Goal: Book appointment/travel/reservation

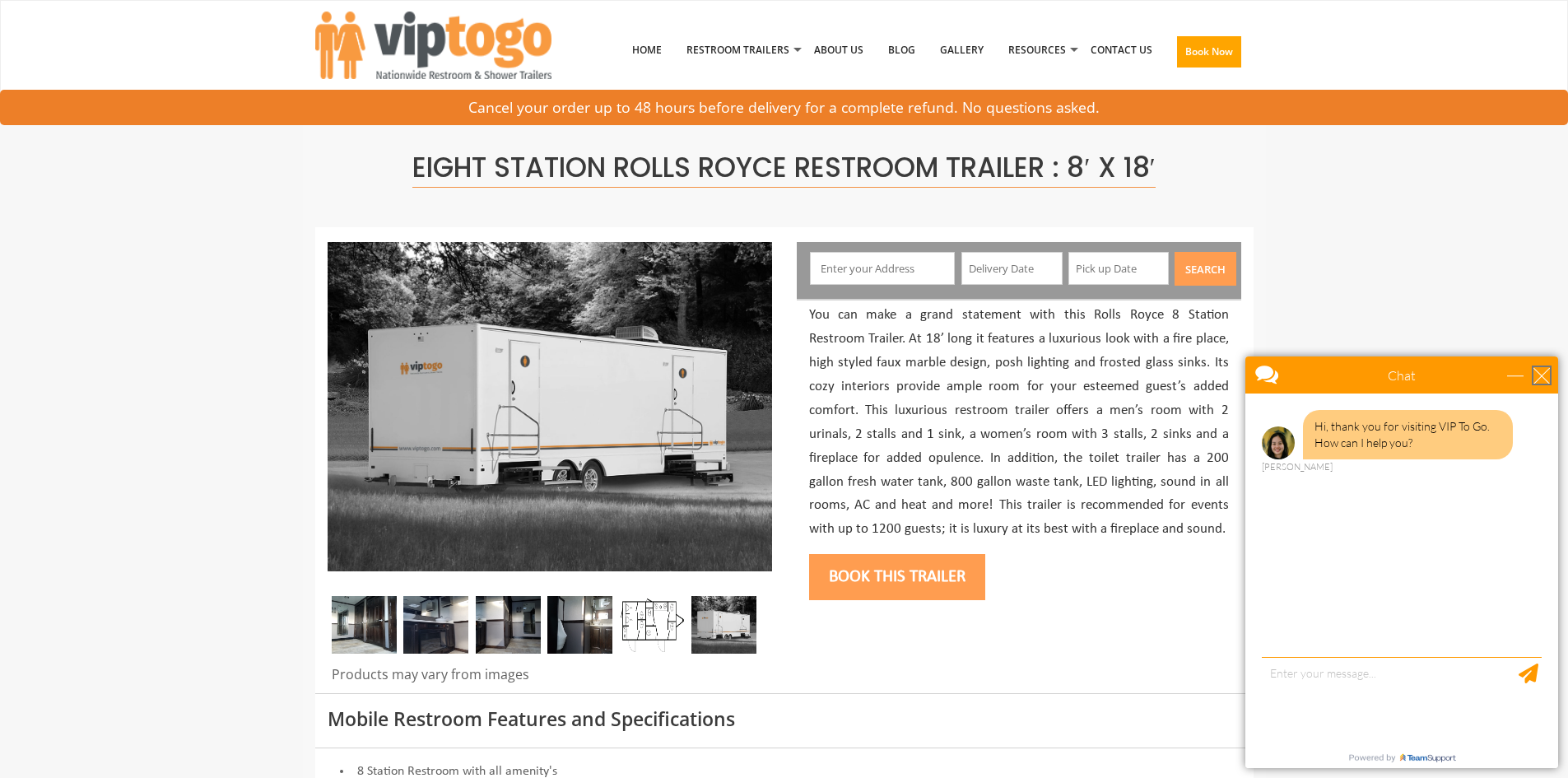
click at [1545, 375] on div "close" at bounding box center [1541, 375] width 17 height 17
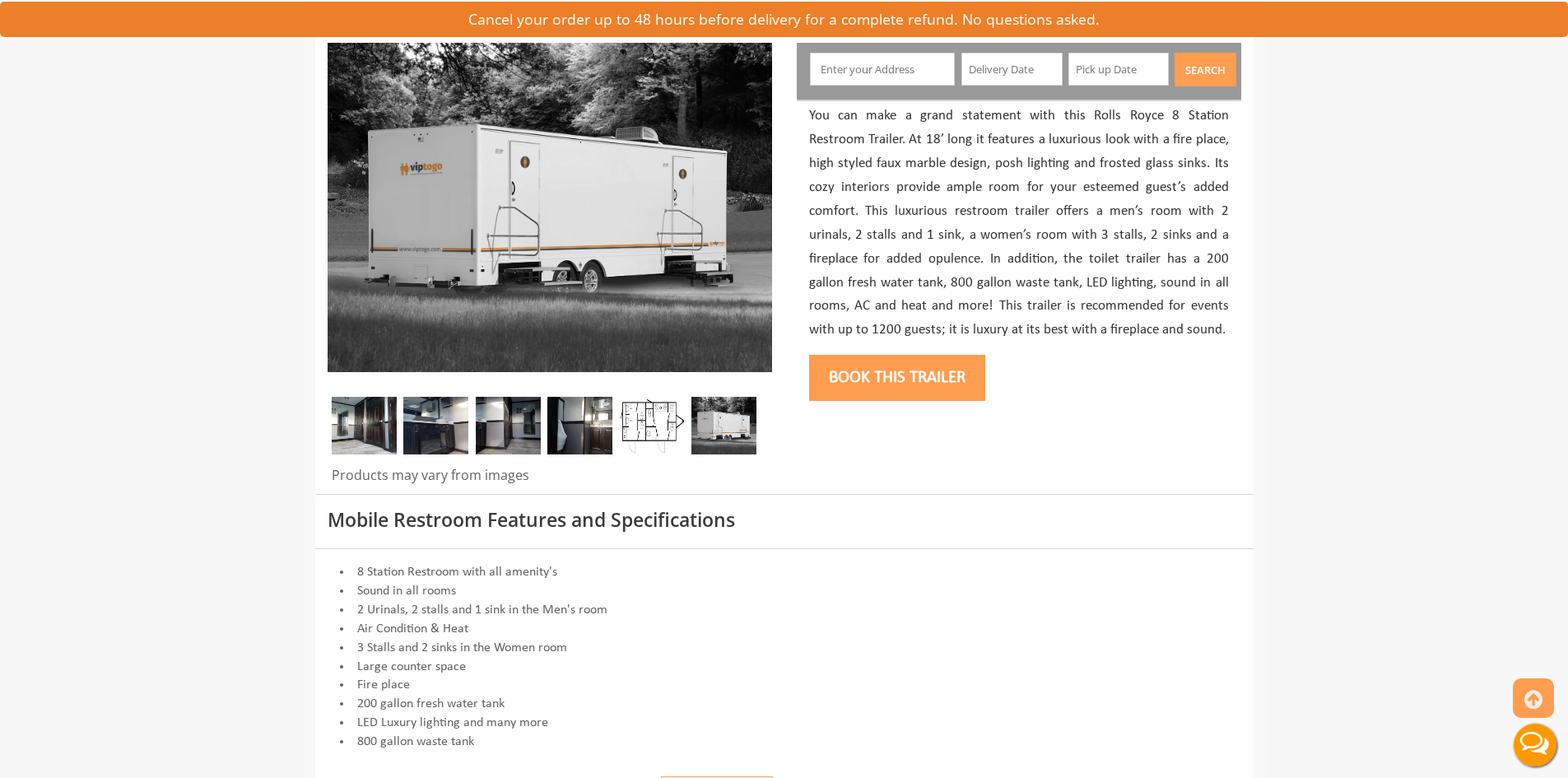
scroll to position [247, 0]
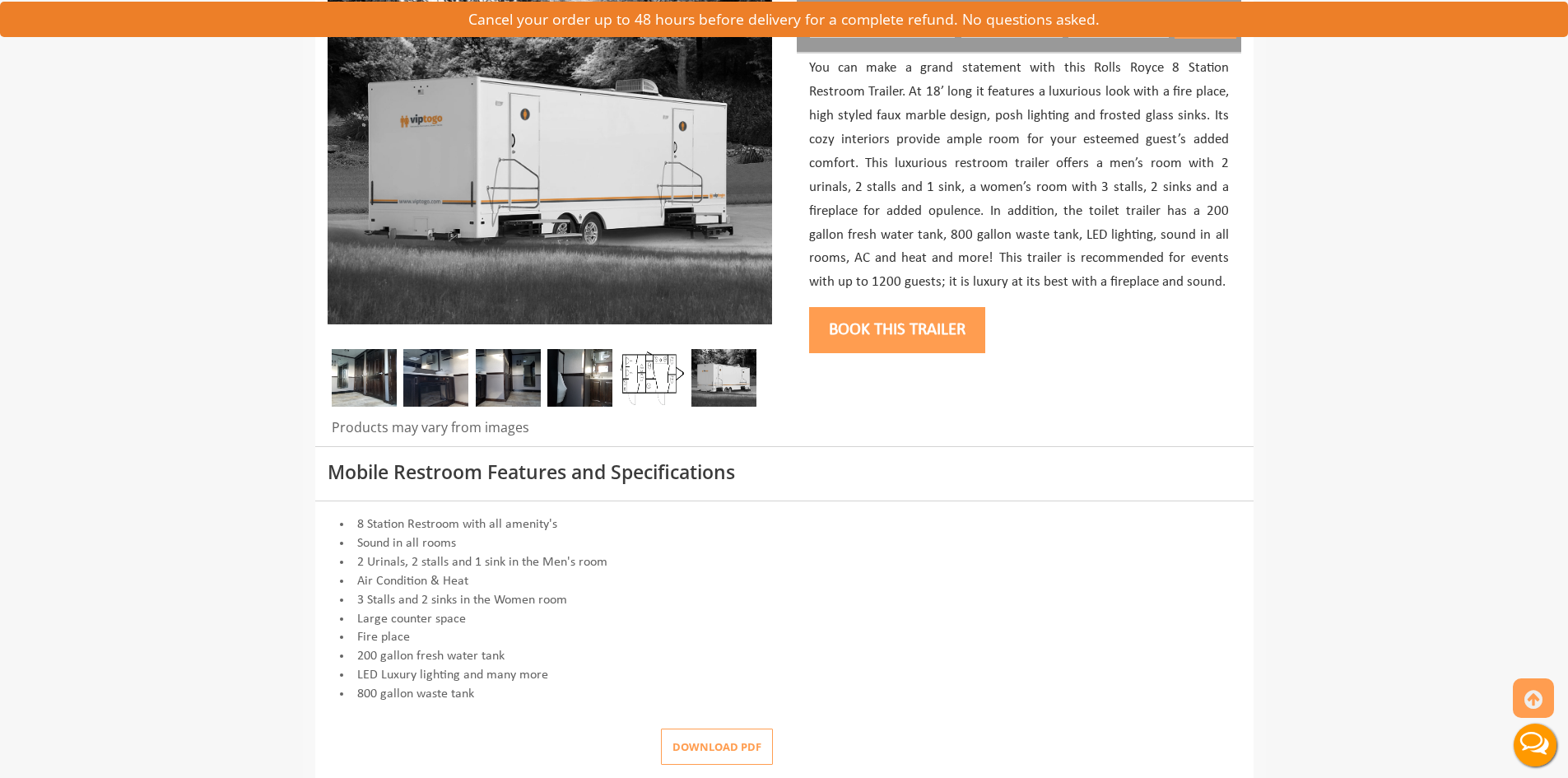
click at [903, 336] on button "Book this trailer" at bounding box center [896, 329] width 176 height 46
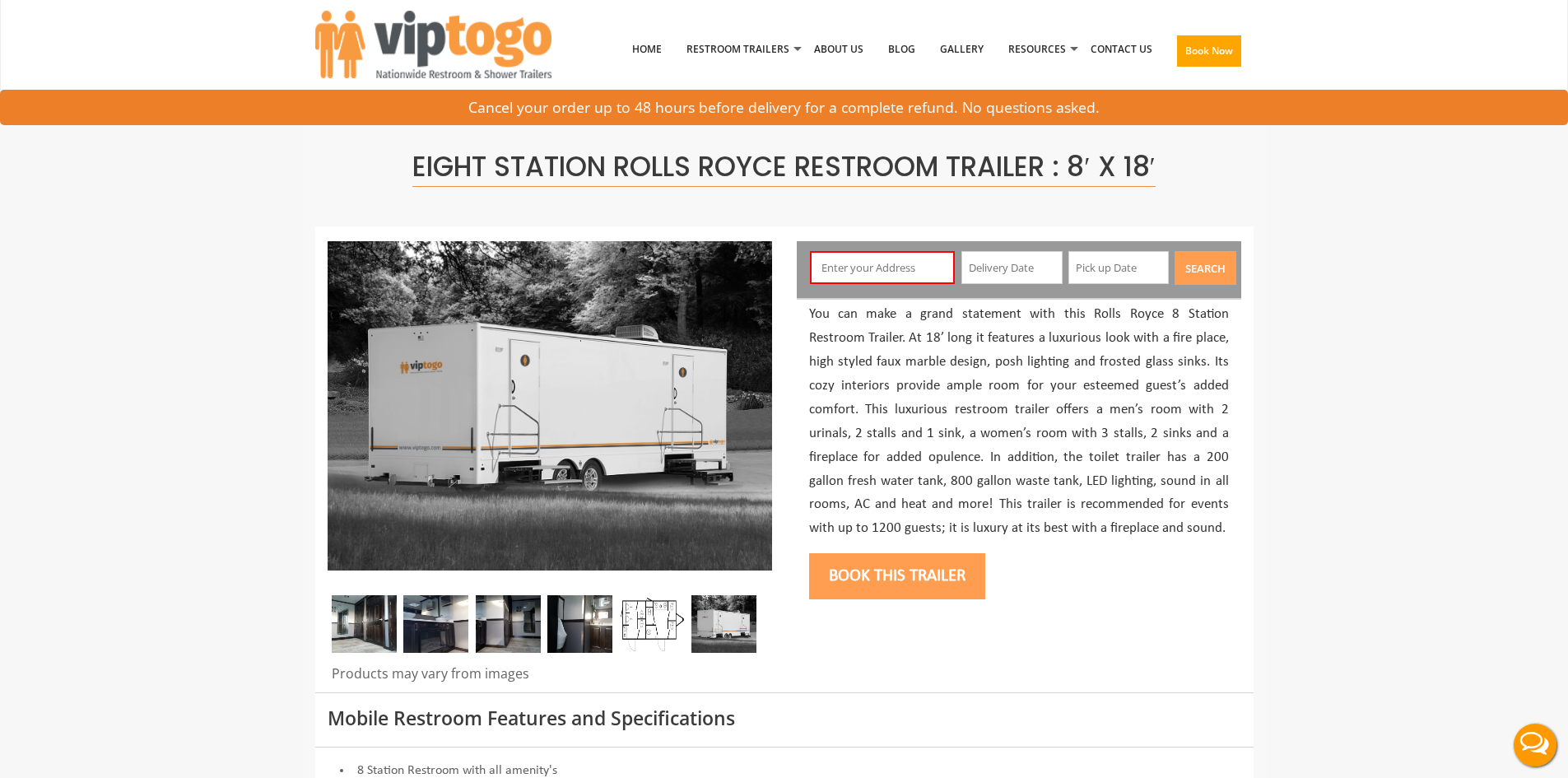
scroll to position [0, 0]
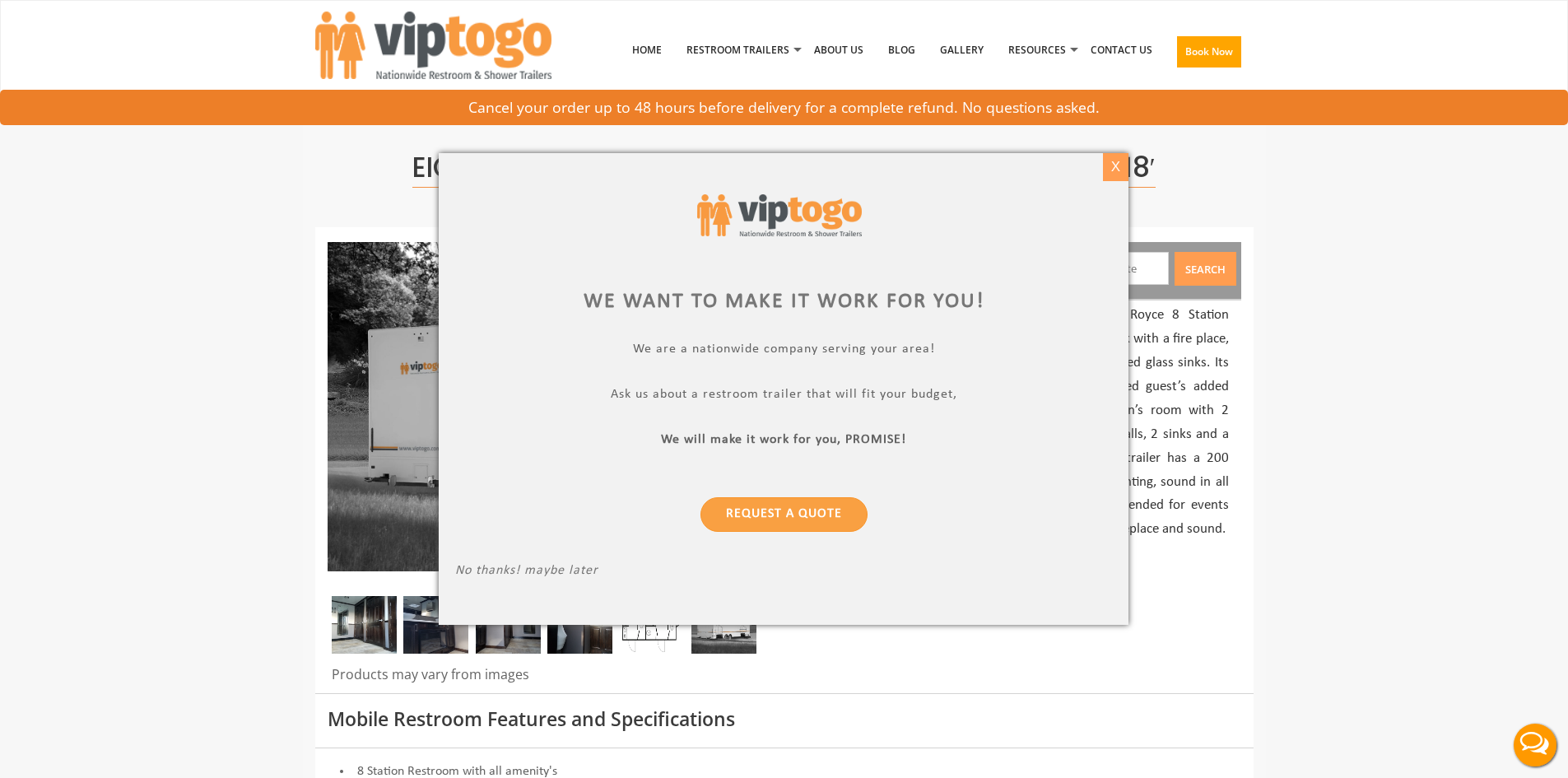
click at [1119, 169] on div "X" at bounding box center [1115, 167] width 25 height 28
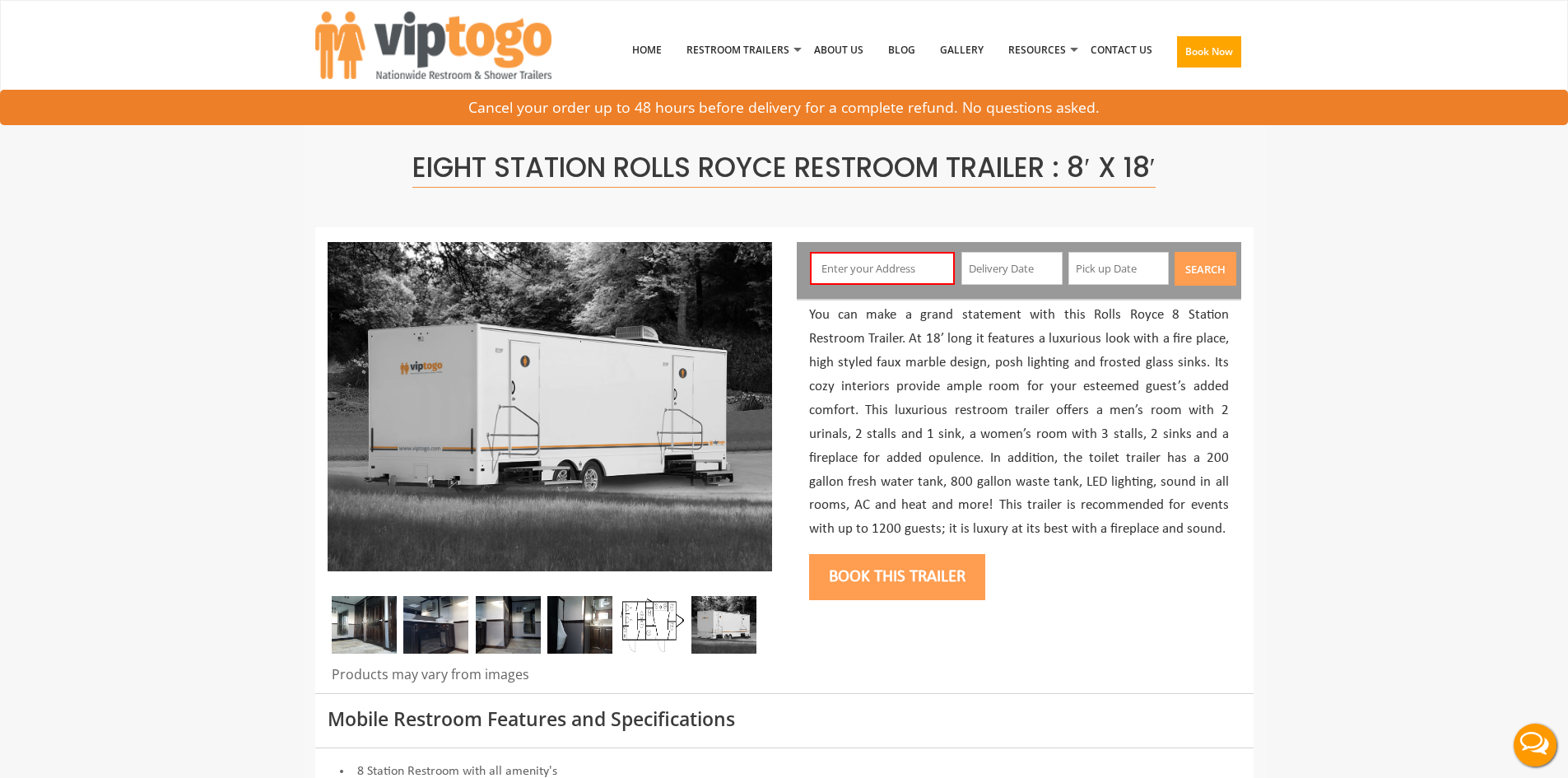
click at [911, 584] on button "Book this trailer" at bounding box center [896, 576] width 176 height 46
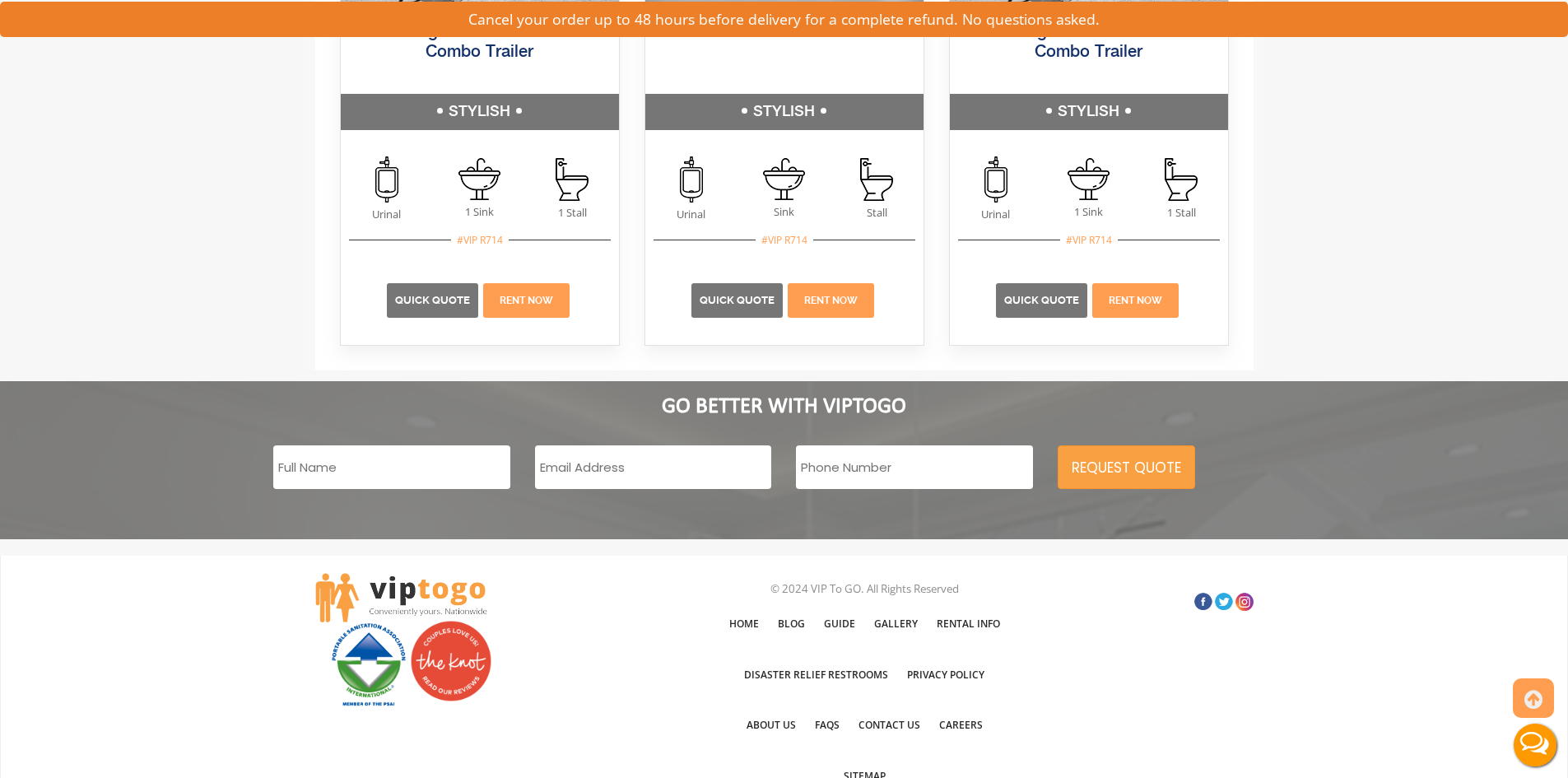
scroll to position [2622, 0]
